Goal: Information Seeking & Learning: Find contact information

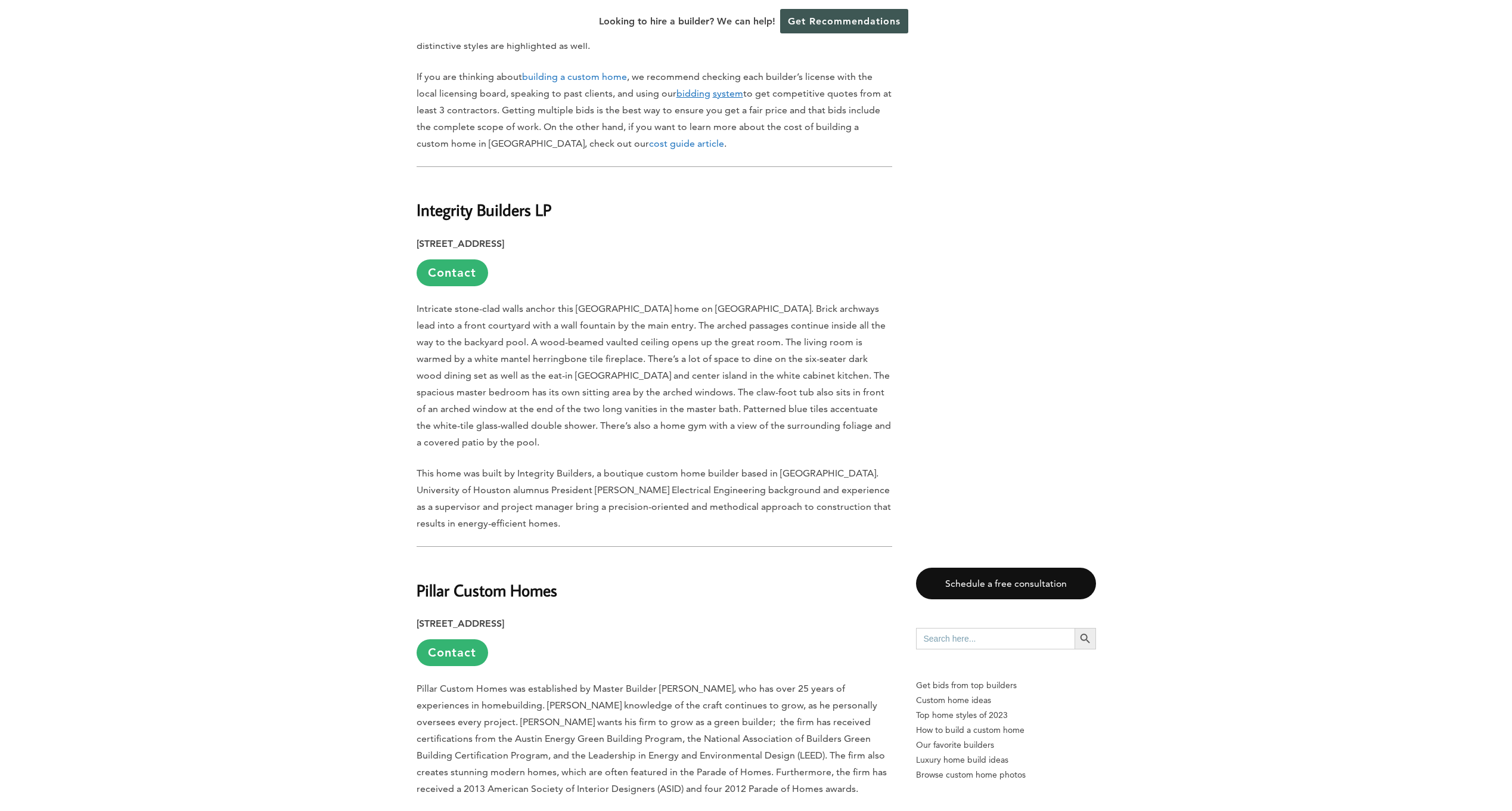
scroll to position [1073, 0]
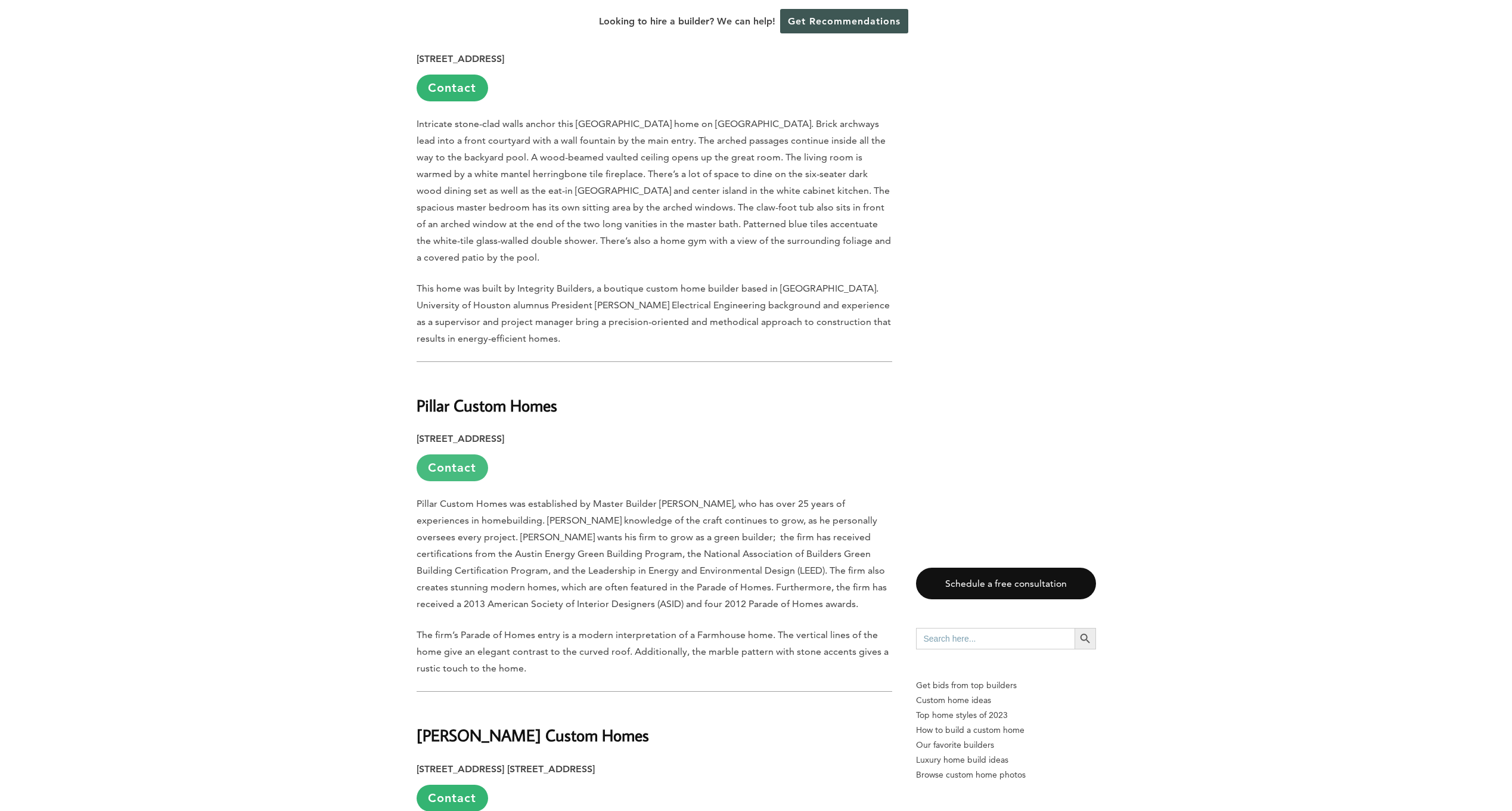
click at [452, 455] on link "Contact" at bounding box center [453, 468] width 72 height 27
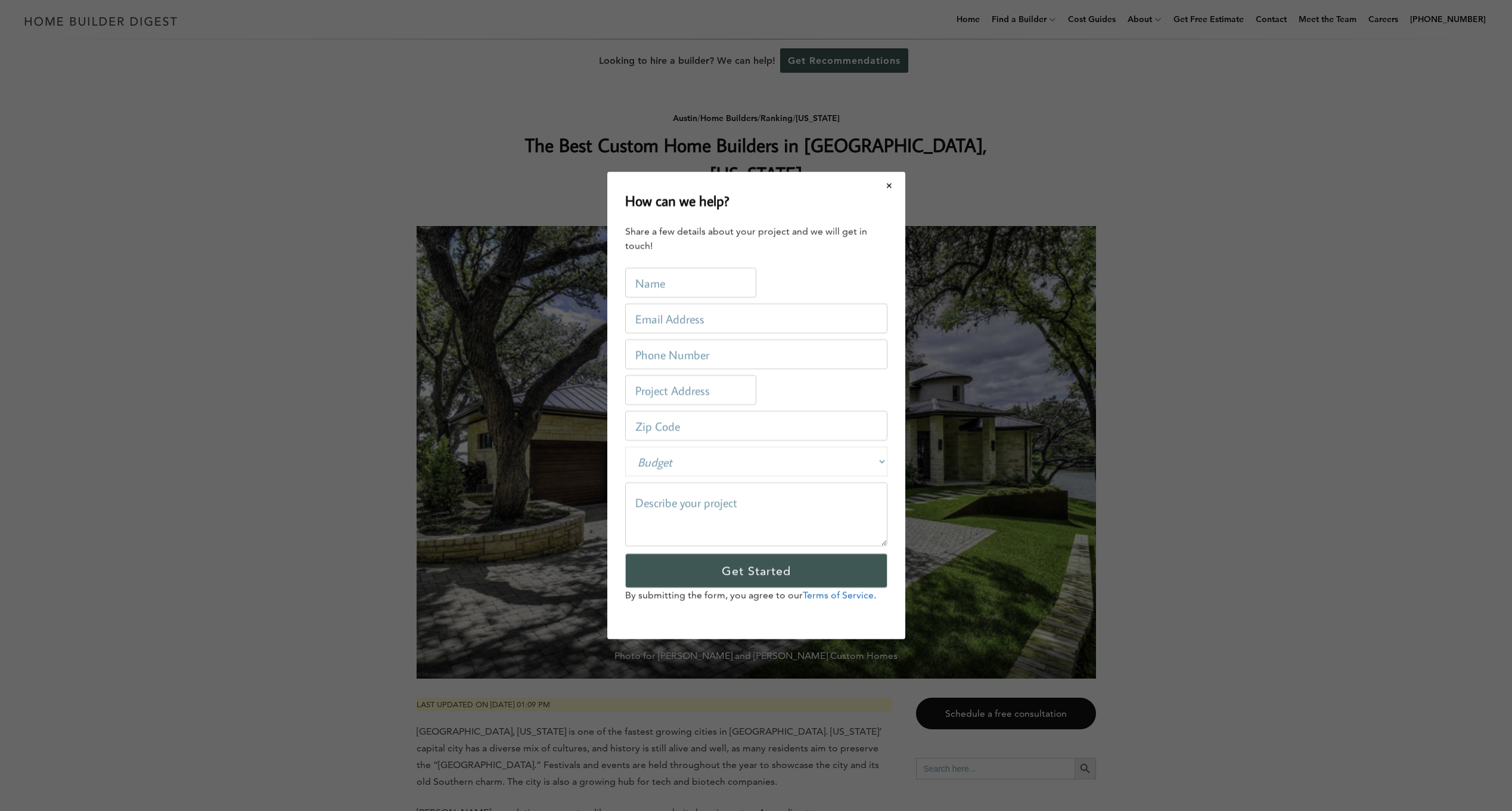
scroll to position [0, 0]
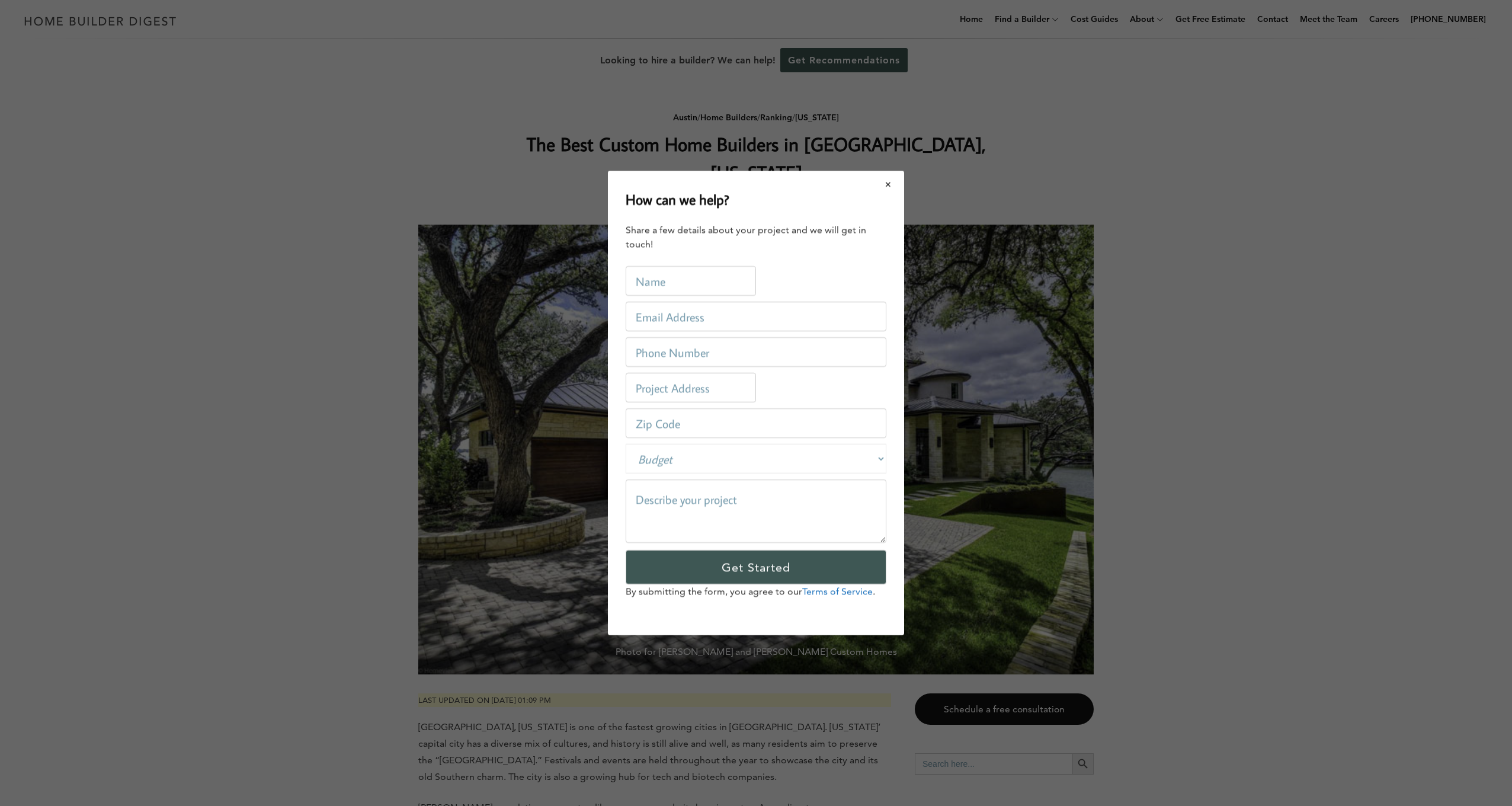
click at [885, 185] on button "Close modal" at bounding box center [888, 184] width 31 height 25
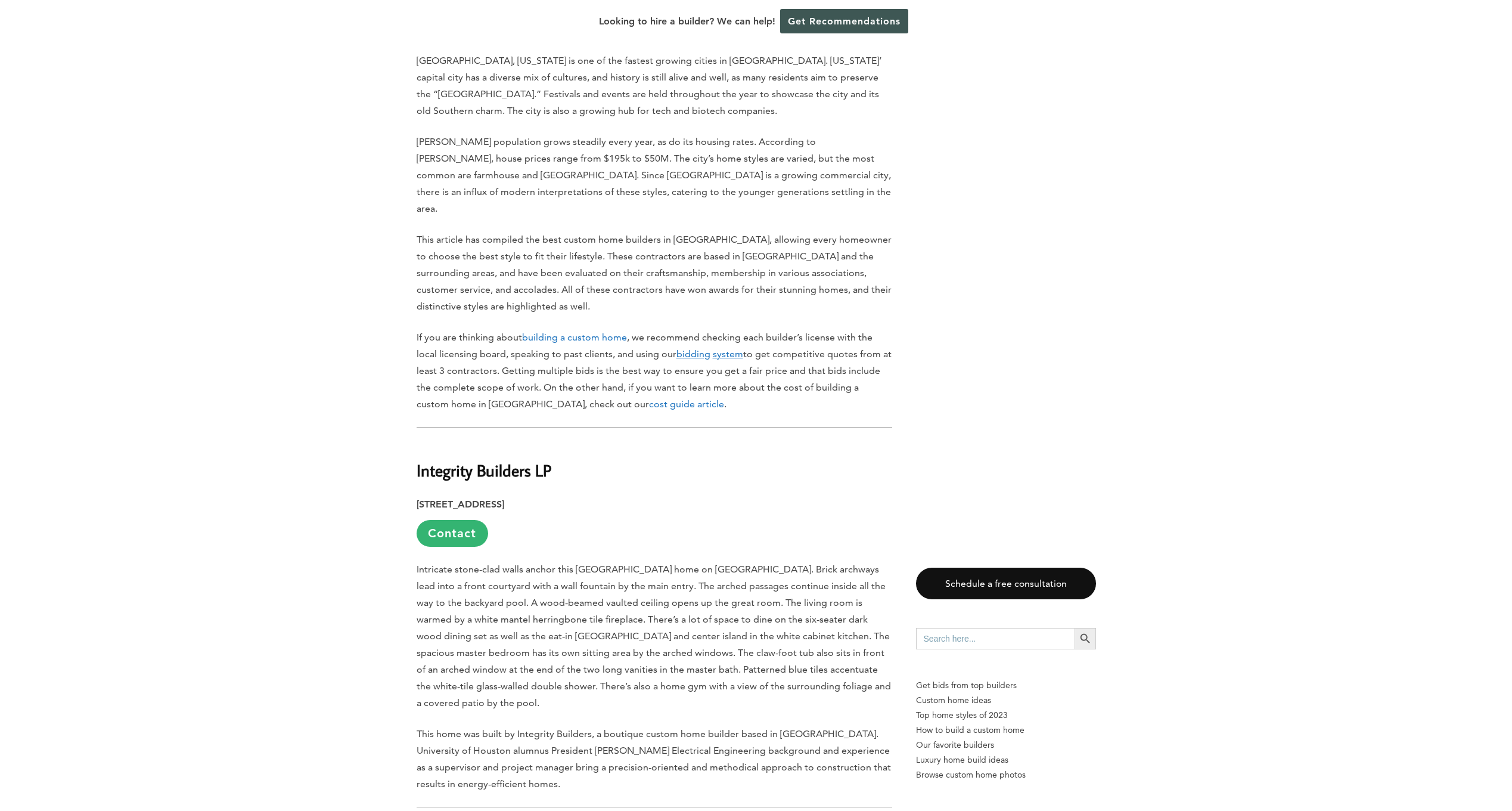
scroll to position [656, 0]
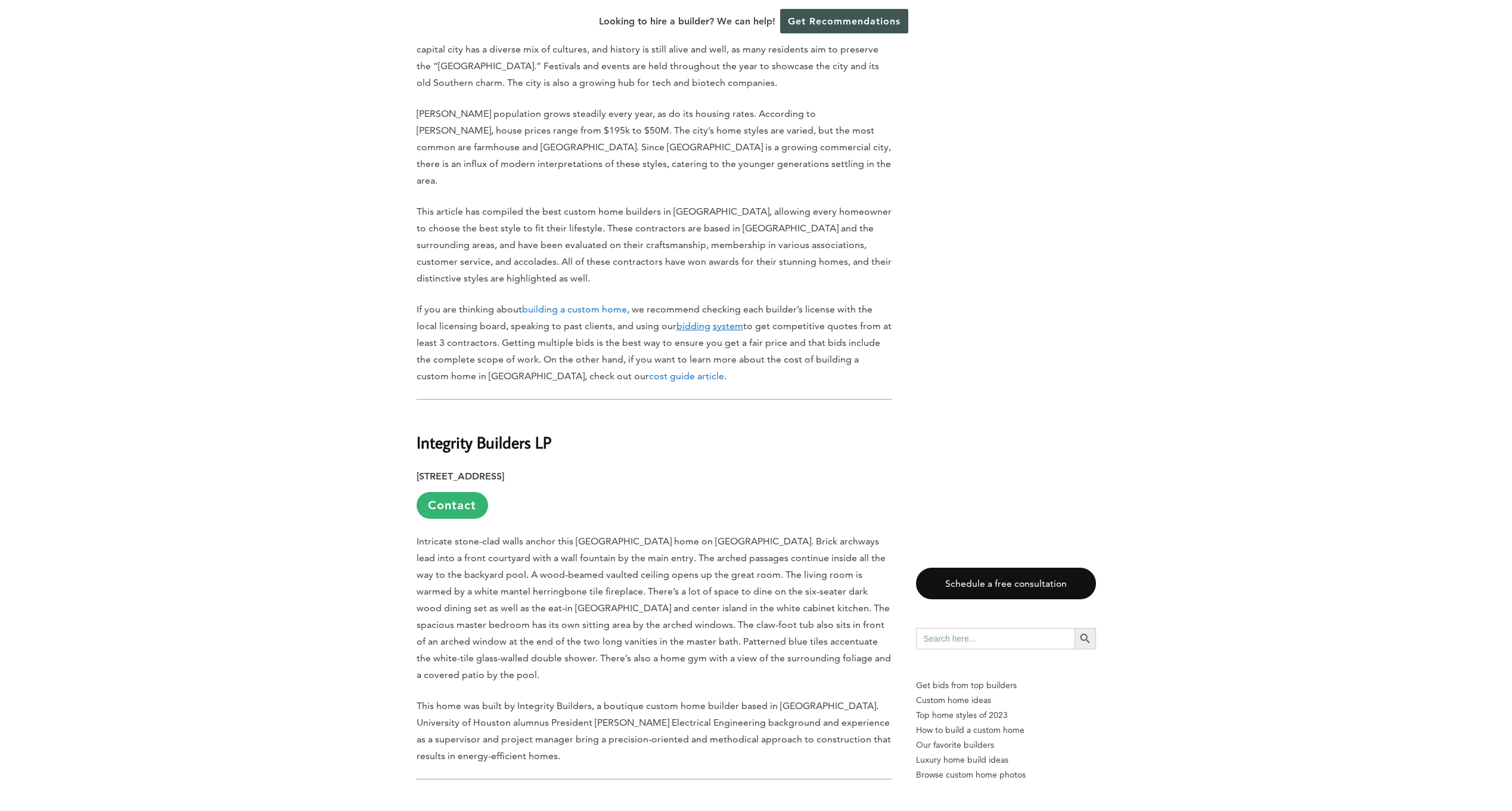
drag, startPoint x: 582, startPoint y: 376, endPoint x: 520, endPoint y: 386, distance: 62.8
click at [561, 414] on h2 "Integrity Builders LP" at bounding box center [654, 434] width 475 height 41
drag, startPoint x: 520, startPoint y: 386, endPoint x: 394, endPoint y: 379, distance: 126.2
drag, startPoint x: 563, startPoint y: 379, endPoint x: 374, endPoint y: 373, distance: 189.1
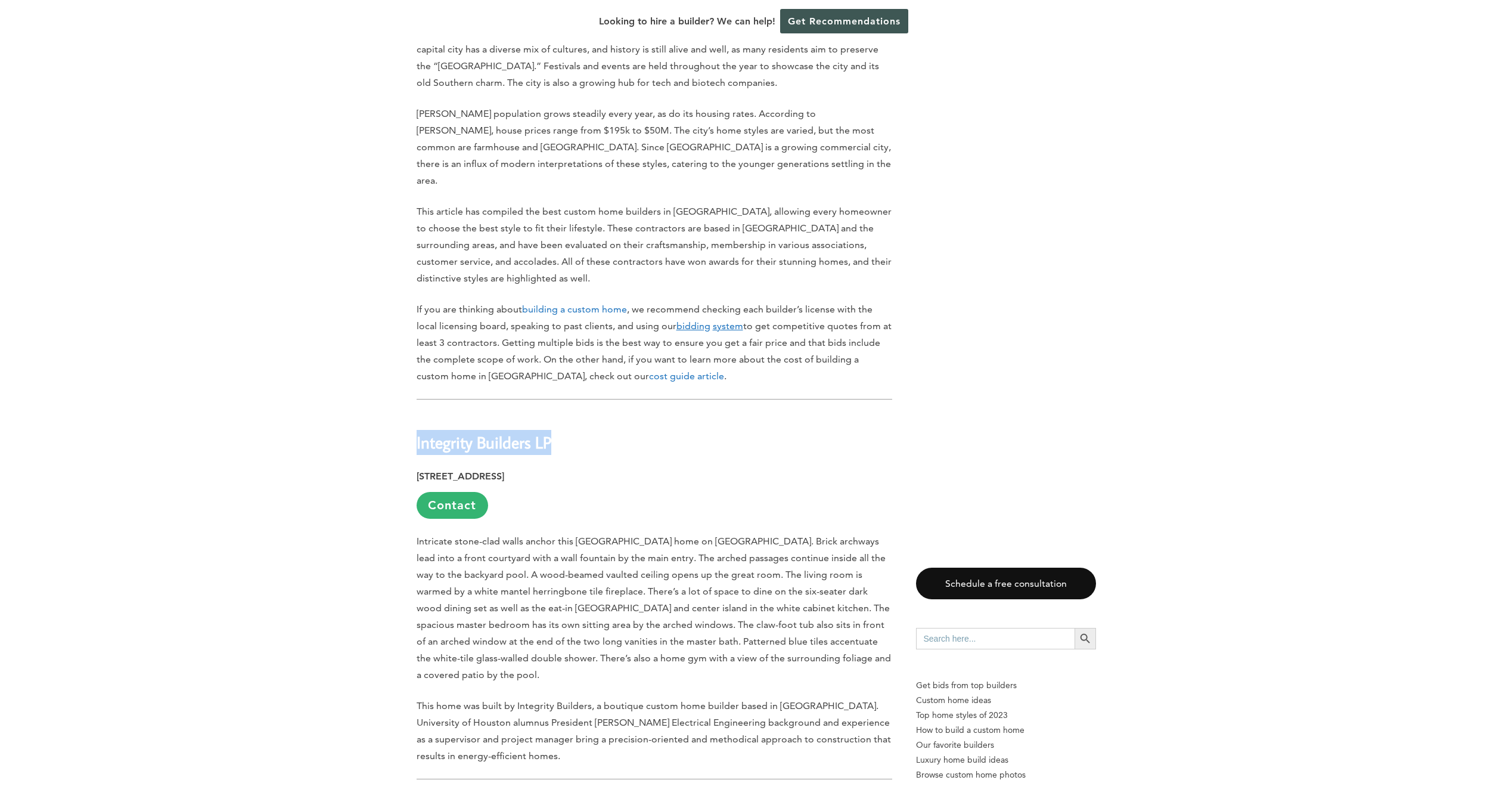
drag, startPoint x: 374, startPoint y: 373, endPoint x: 455, endPoint y: 385, distance: 81.9
copy h2 "Integrity Builders LP"
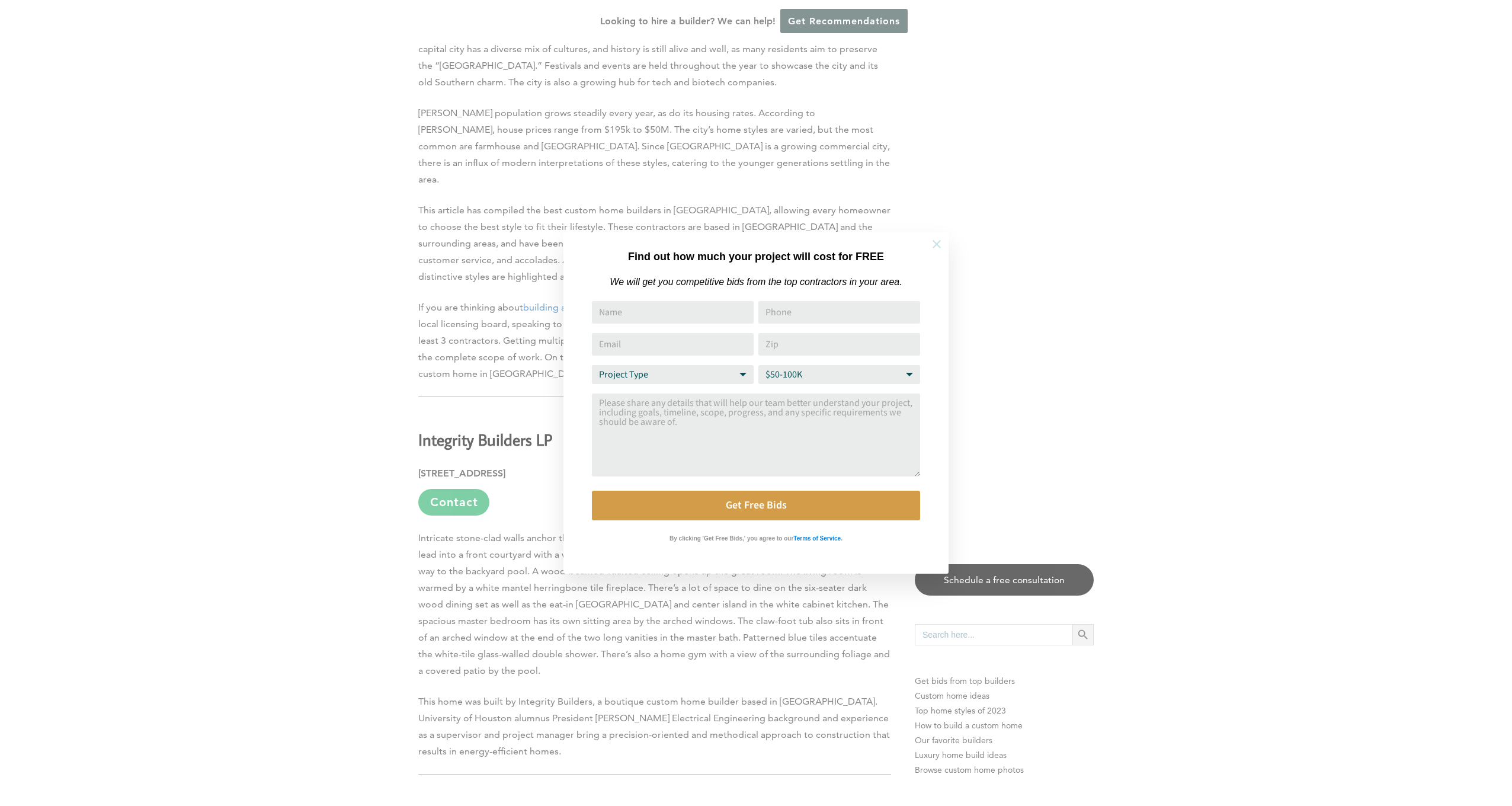
click at [941, 247] on icon at bounding box center [936, 243] width 8 height 8
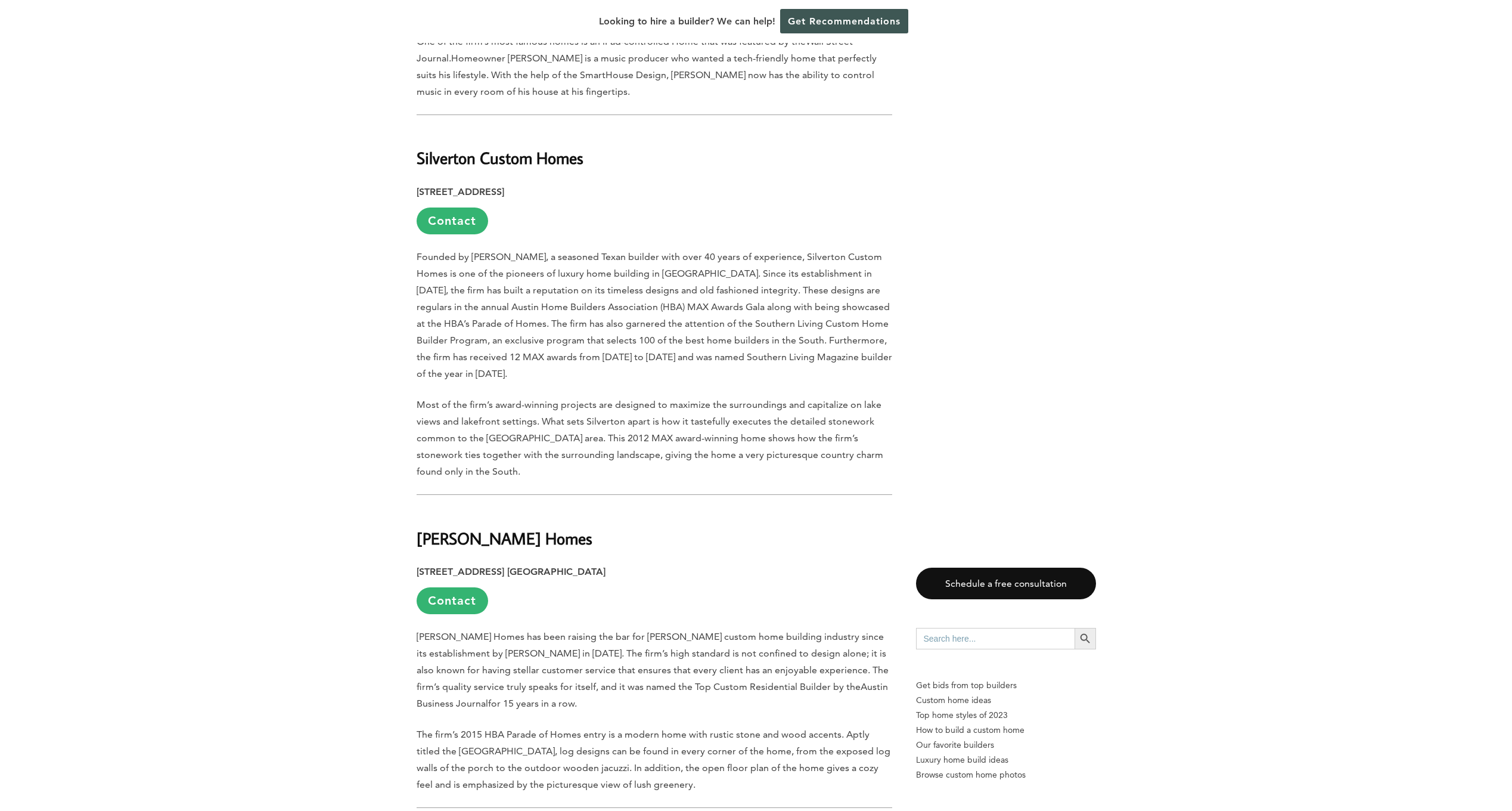
scroll to position [2385, 0]
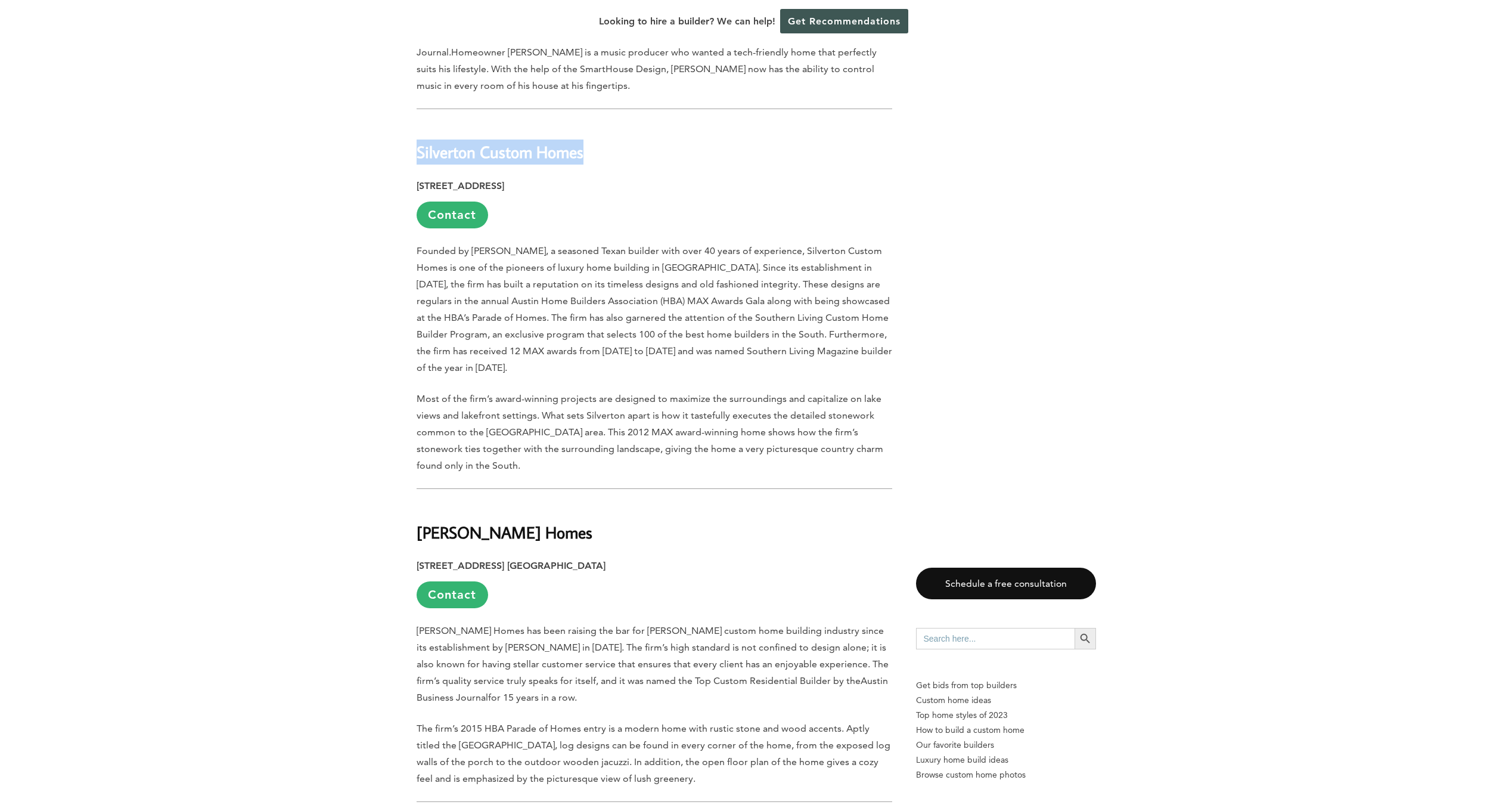
drag, startPoint x: 600, startPoint y: 70, endPoint x: 356, endPoint y: 74, distance: 244.0
copy b "Silverton Custom Homes"
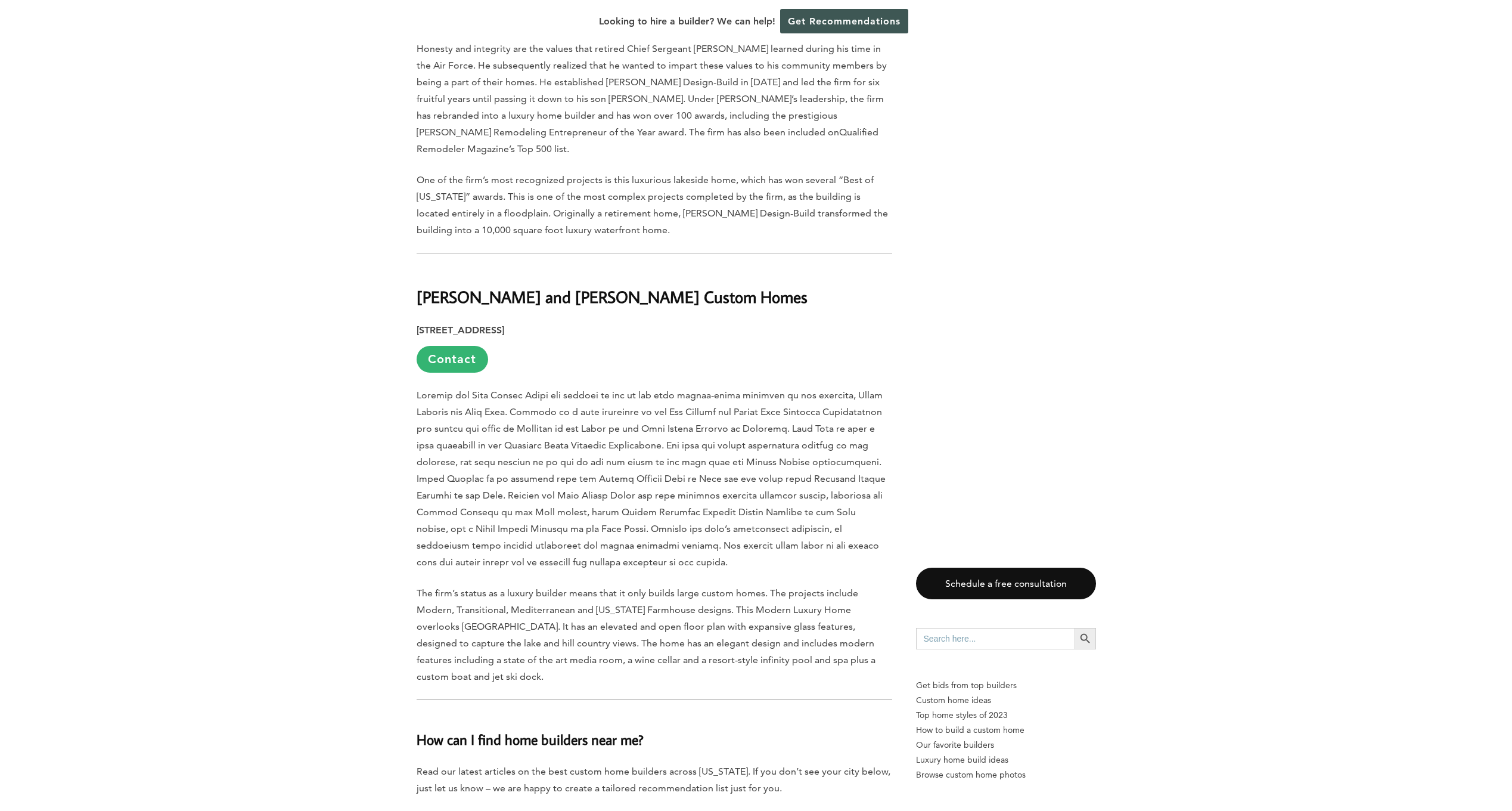
scroll to position [6321, 0]
